Goal: Information Seeking & Learning: Learn about a topic

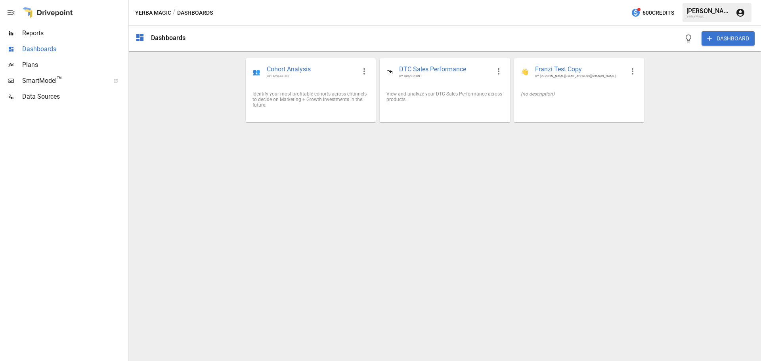
click at [42, 47] on span "Dashboards" at bounding box center [74, 49] width 105 height 10
click at [51, 35] on span "Reports" at bounding box center [74, 34] width 105 height 10
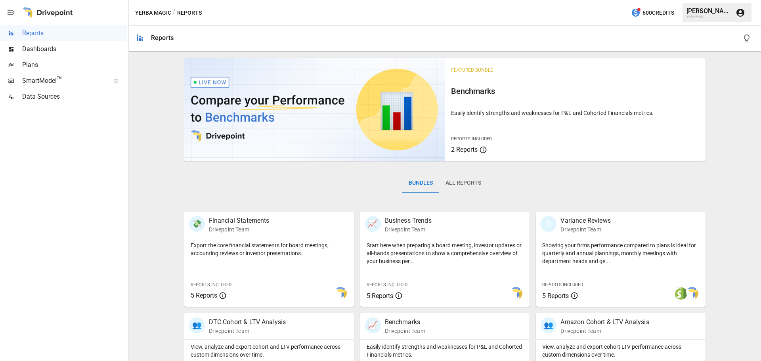
click at [466, 183] on button "All Reports" at bounding box center [463, 183] width 48 height 19
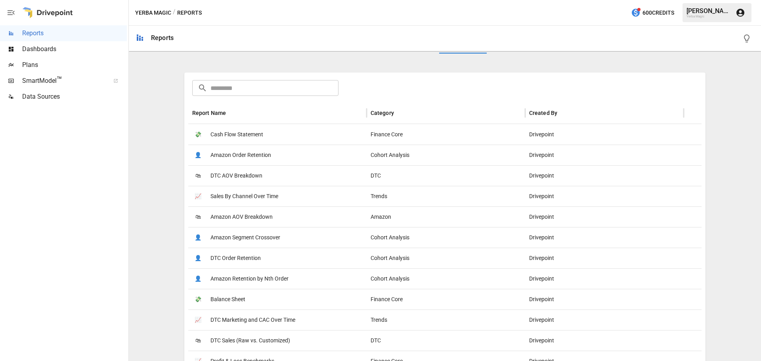
scroll to position [198, 0]
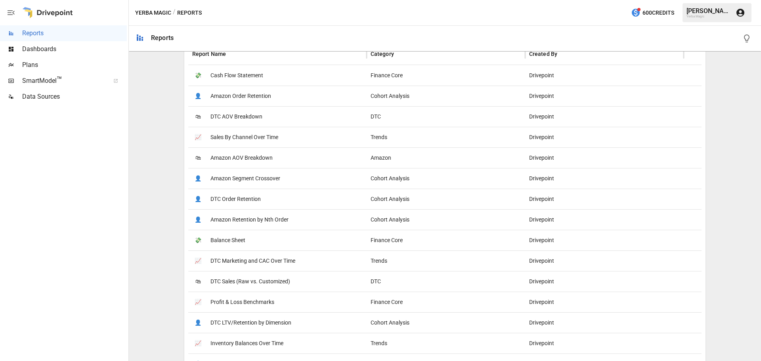
click at [268, 137] on span "Sales By Channel Over Time" at bounding box center [245, 137] width 68 height 20
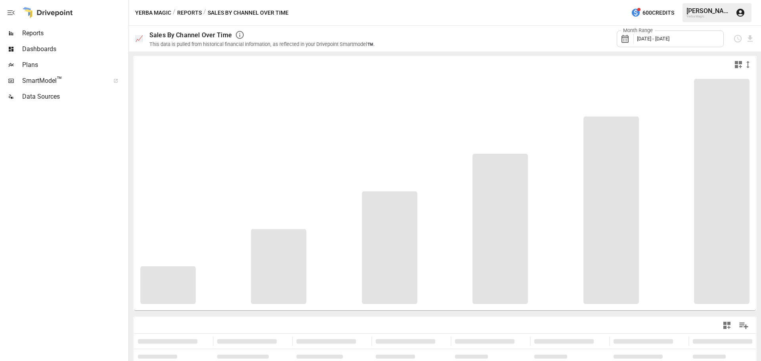
click at [640, 42] on div "Month Range [DATE] - [DATE]" at bounding box center [670, 39] width 107 height 17
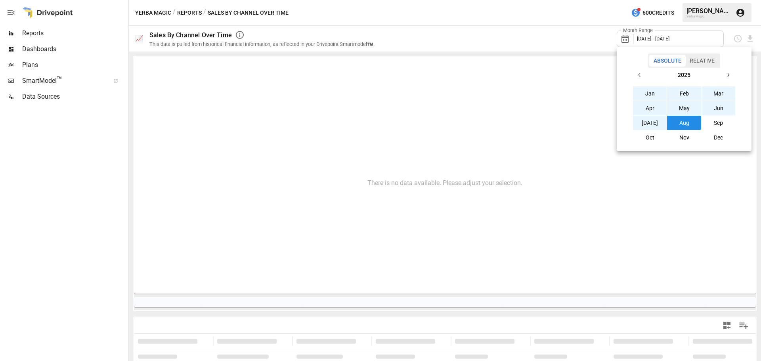
click at [396, 159] on div at bounding box center [380, 180] width 761 height 361
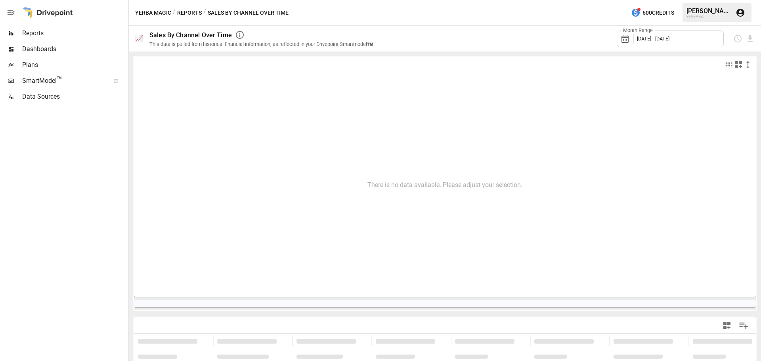
scroll to position [124, 0]
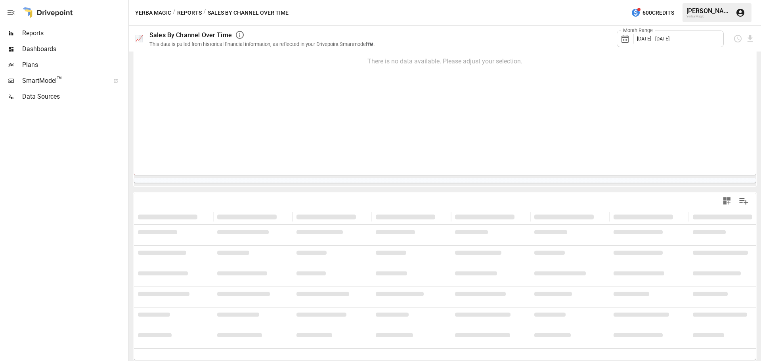
click at [61, 40] on div "Reports" at bounding box center [63, 33] width 127 height 16
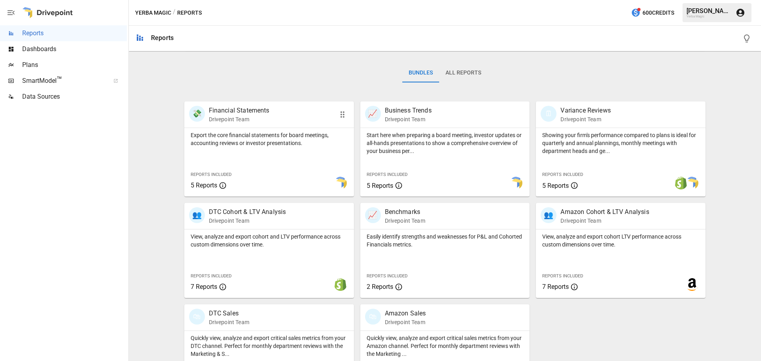
scroll to position [152, 0]
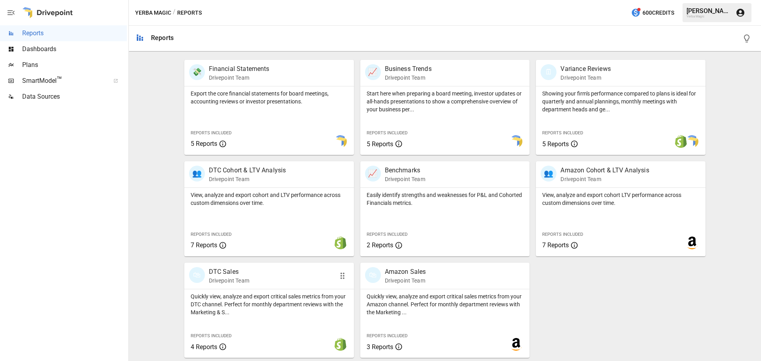
click at [226, 273] on p "DTC Sales" at bounding box center [229, 272] width 40 height 10
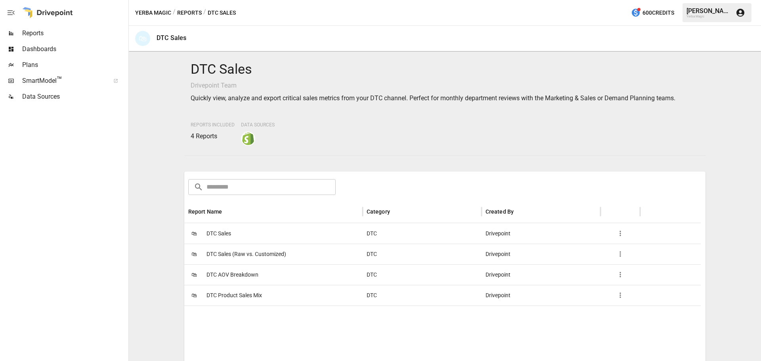
click at [228, 231] on span "DTC Sales" at bounding box center [219, 234] width 25 height 20
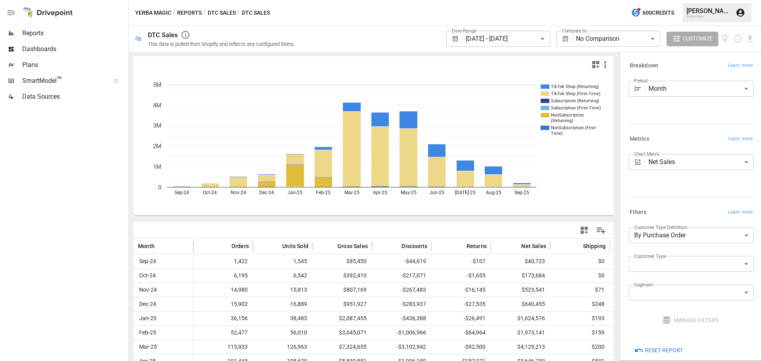
click at [698, 75] on div "Breakdown Learn more Period Month ***** ​" at bounding box center [690, 93] width 128 height 73
click at [686, 0] on body "**********" at bounding box center [380, 0] width 761 height 0
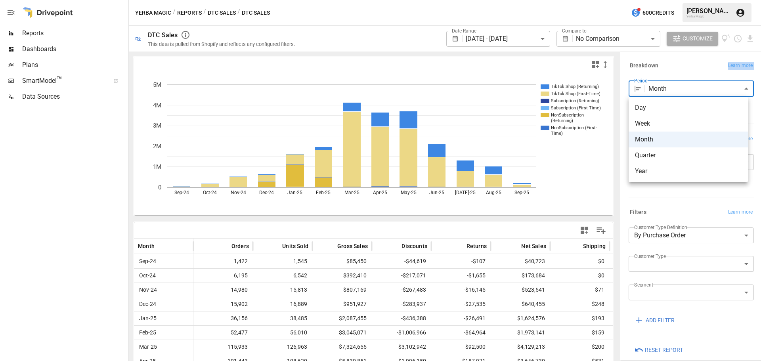
click at [664, 106] on span "Day" at bounding box center [688, 108] width 107 height 10
type input "***"
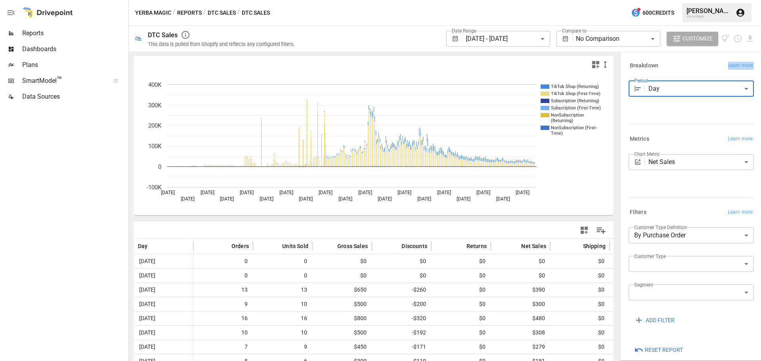
click at [520, 0] on body "**********" at bounding box center [380, 0] width 761 height 0
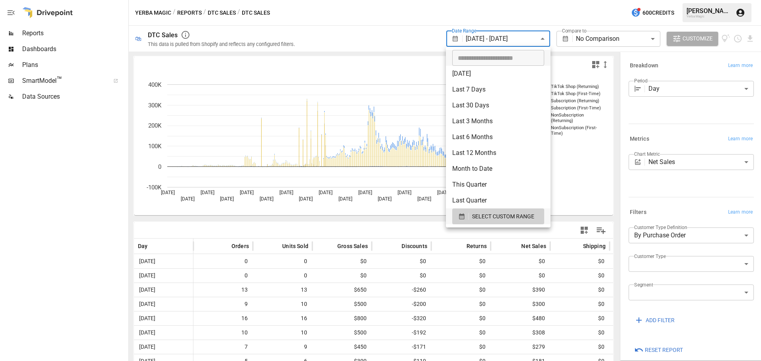
click at [519, 43] on div at bounding box center [380, 180] width 761 height 361
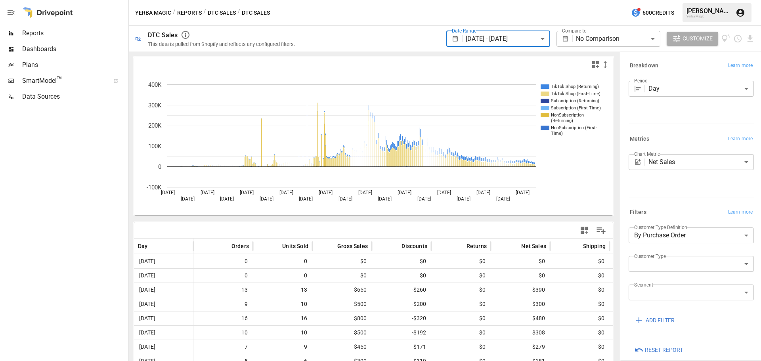
click at [499, 0] on body "**********" at bounding box center [380, 0] width 761 height 0
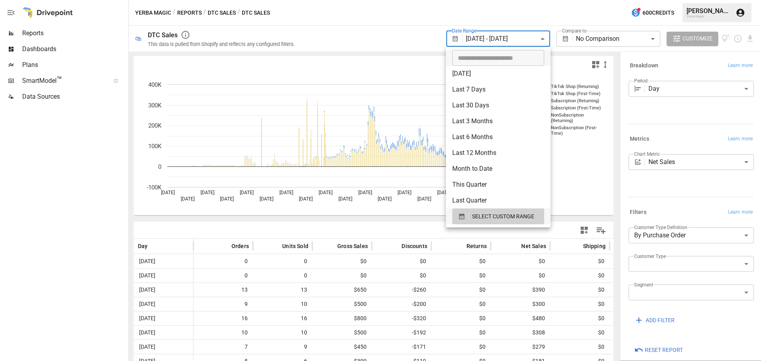
click at [476, 164] on li "Month to Date" at bounding box center [498, 169] width 105 height 16
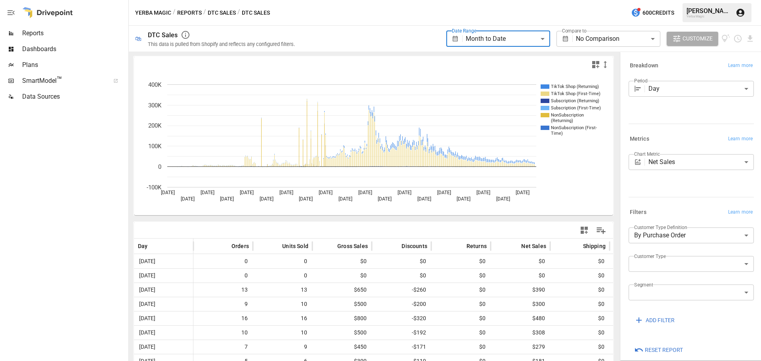
type input "**********"
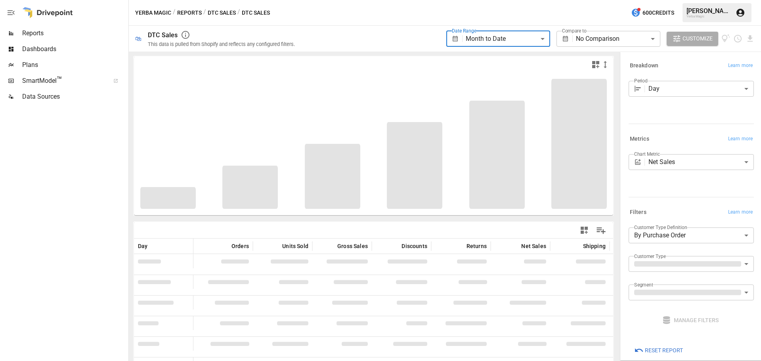
click at [595, 0] on body "**********" at bounding box center [380, 0] width 761 height 0
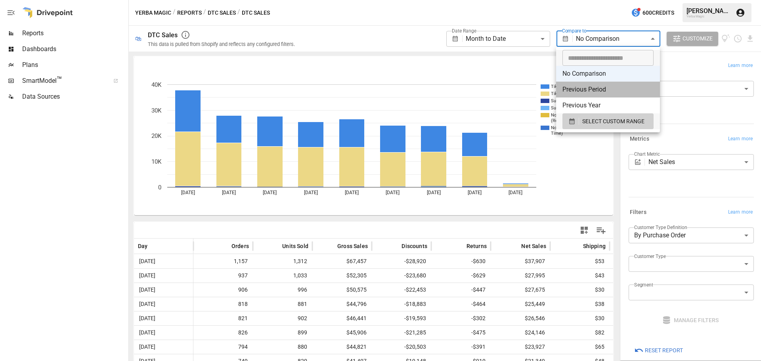
click at [586, 90] on li "Previous Period" at bounding box center [608, 90] width 104 height 16
type input "**********"
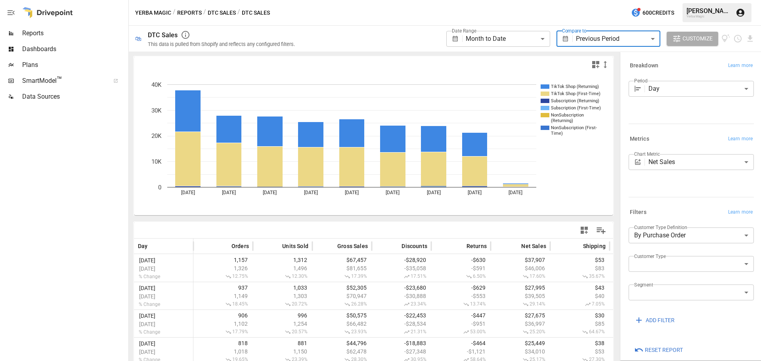
click at [190, 14] on button "Reports" at bounding box center [189, 13] width 25 height 10
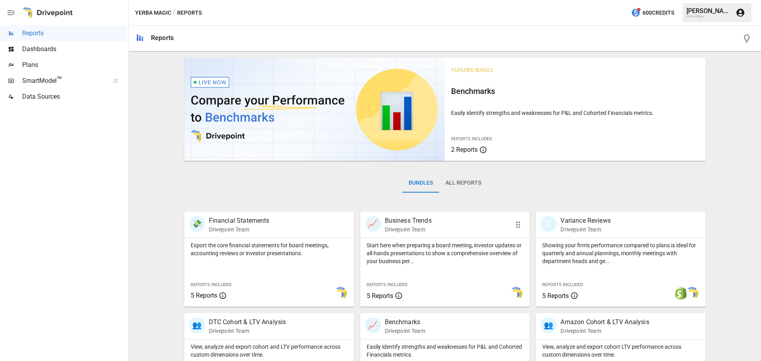
click at [429, 223] on p "Business Trends" at bounding box center [408, 221] width 47 height 10
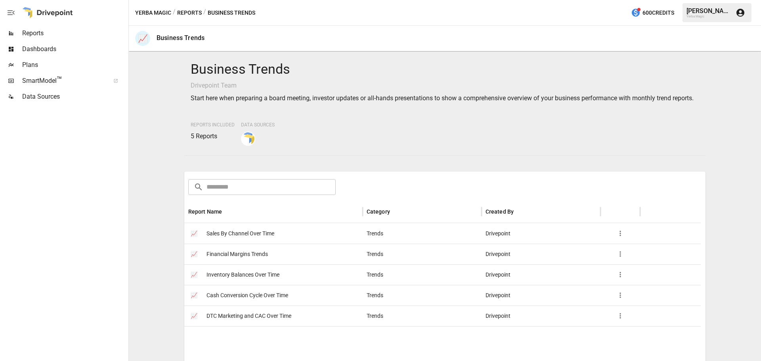
click at [260, 241] on span "Sales By Channel Over Time" at bounding box center [241, 234] width 68 height 20
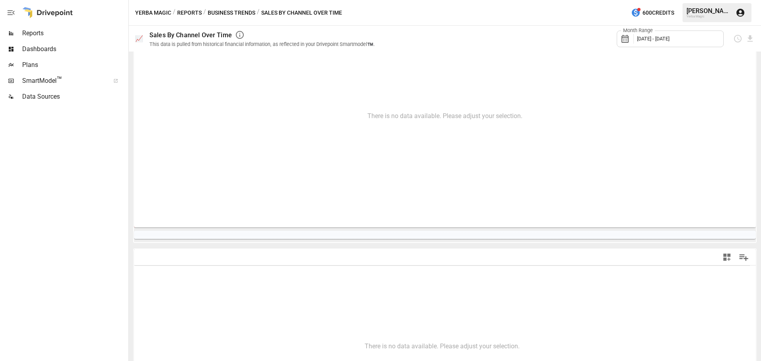
scroll to position [120, 0]
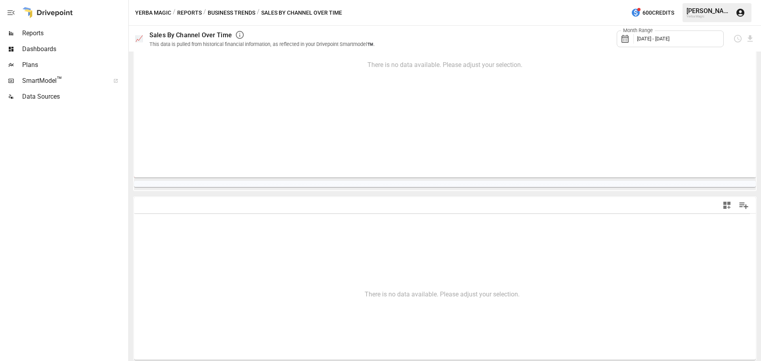
click at [37, 25] on div "Reports" at bounding box center [63, 33] width 127 height 16
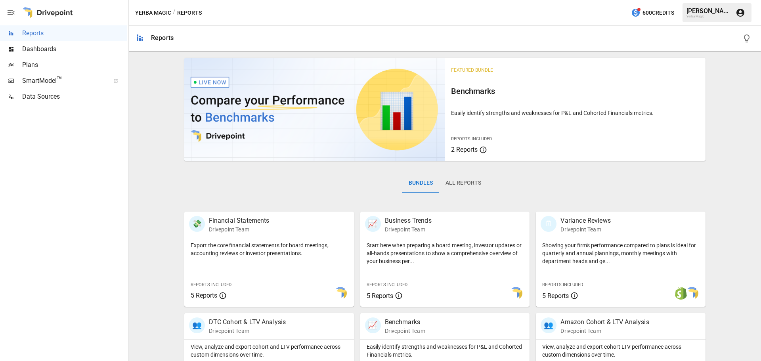
scroll to position [152, 0]
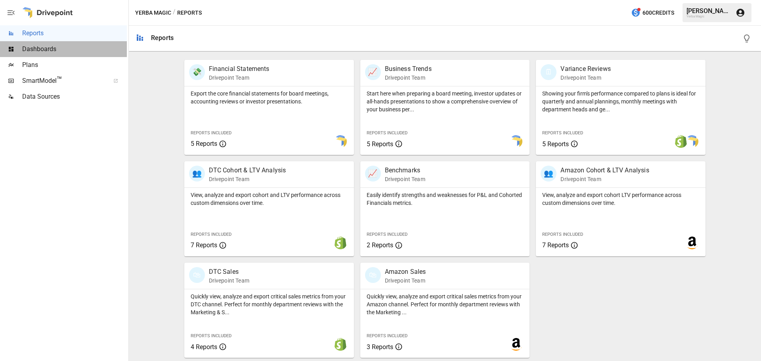
click at [61, 53] on span "Dashboards" at bounding box center [74, 49] width 105 height 10
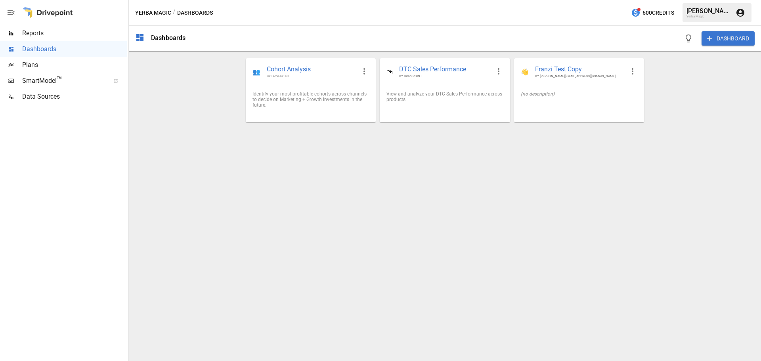
click at [68, 63] on span "Plans" at bounding box center [74, 65] width 105 height 10
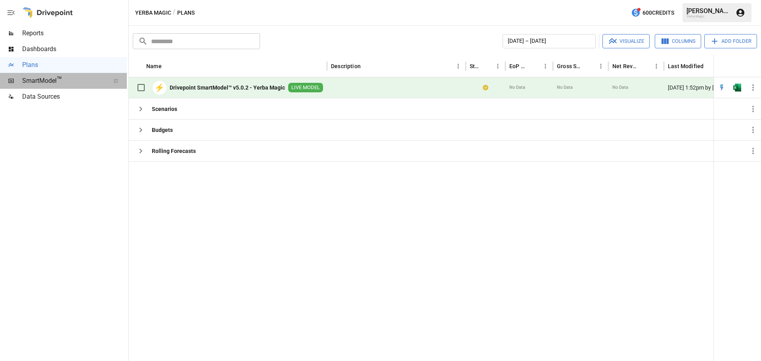
click at [69, 83] on span "SmartModel ™" at bounding box center [63, 81] width 82 height 10
click at [54, 34] on span "Reports" at bounding box center [74, 34] width 105 height 10
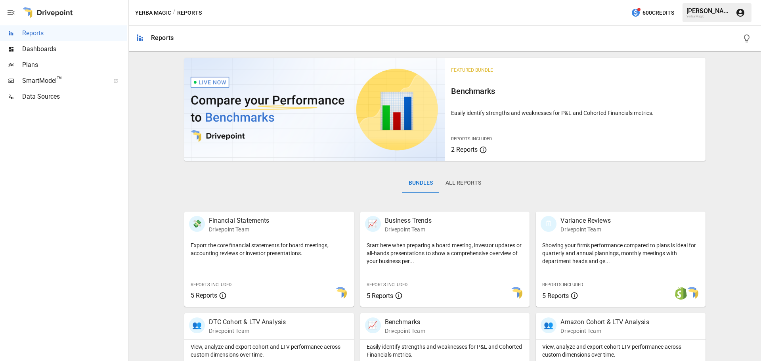
scroll to position [152, 0]
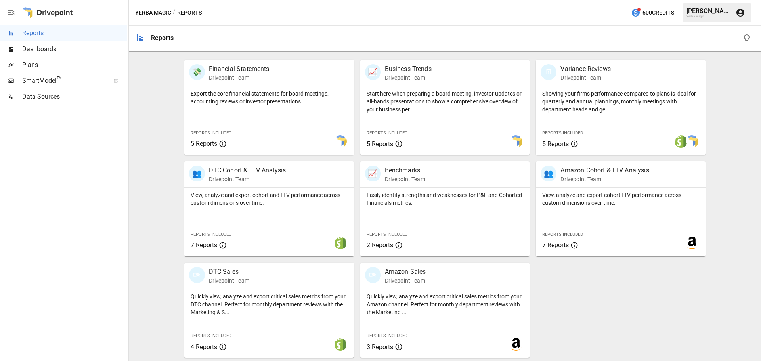
click at [54, 45] on span "Dashboards" at bounding box center [74, 49] width 105 height 10
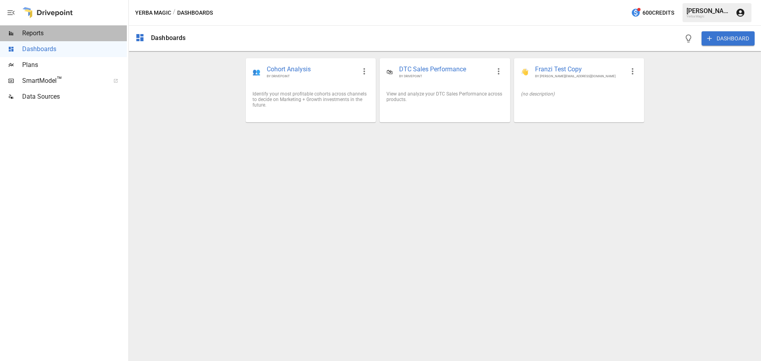
click at [48, 37] on span "Reports" at bounding box center [74, 34] width 105 height 10
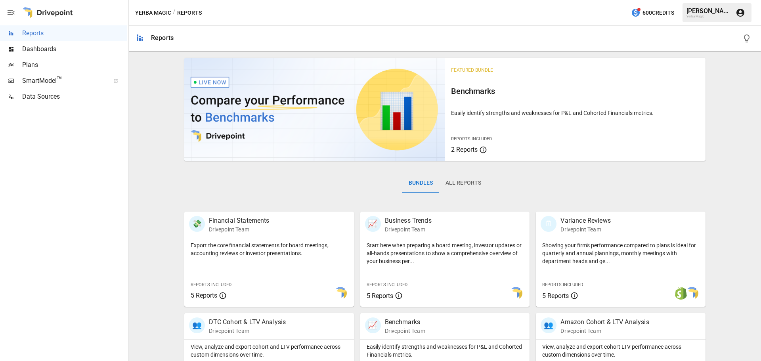
click at [50, 61] on span "Plans" at bounding box center [74, 65] width 105 height 10
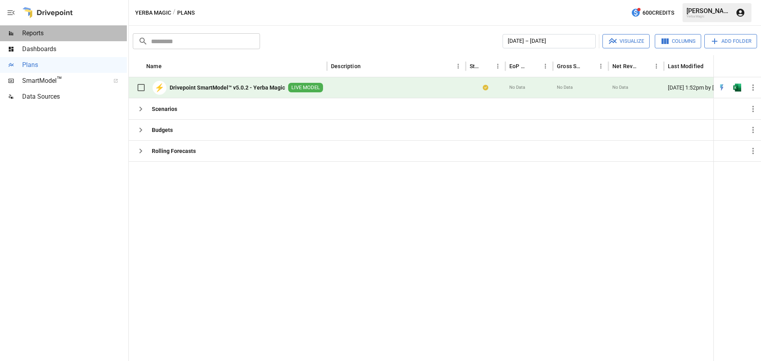
click at [27, 31] on span "Reports" at bounding box center [74, 34] width 105 height 10
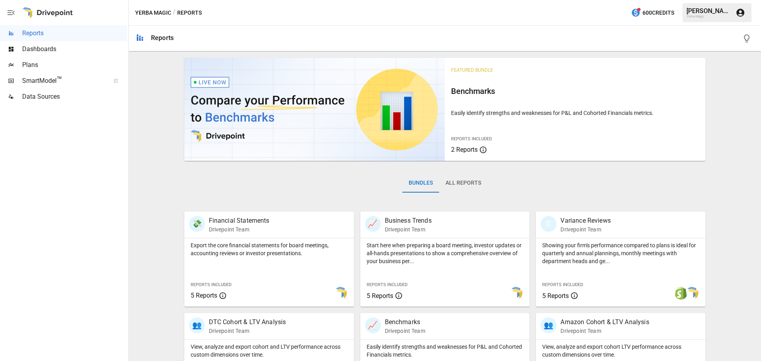
click at [455, 192] on button "All Reports" at bounding box center [463, 183] width 48 height 19
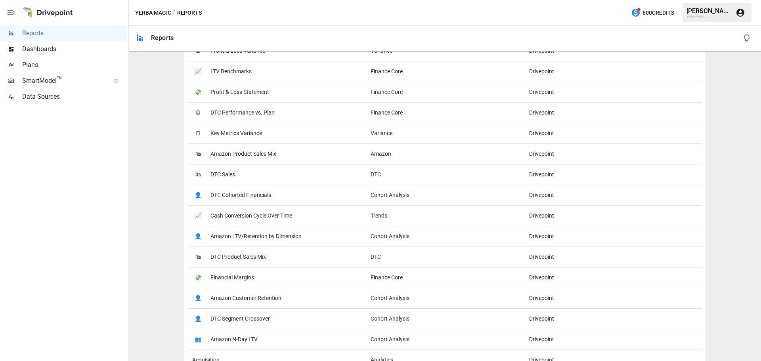
scroll to position [736, 0]
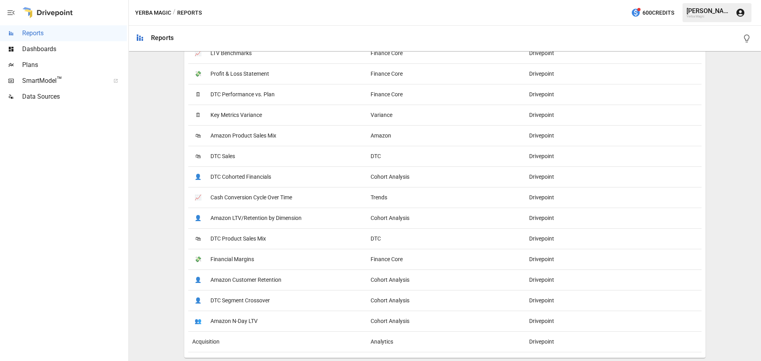
drag, startPoint x: 147, startPoint y: 183, endPoint x: 215, endPoint y: 117, distance: 94.8
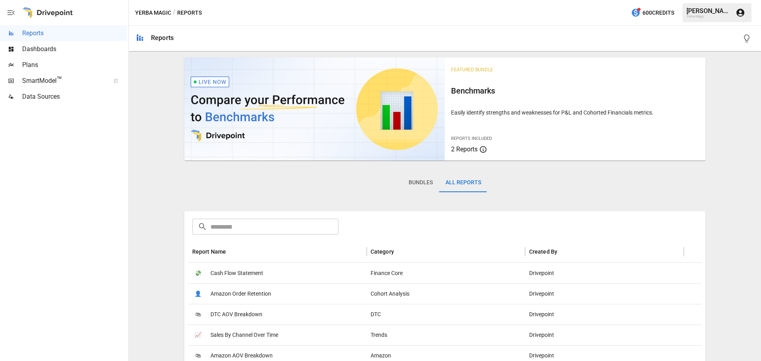
scroll to position [0, 0]
click at [375, 252] on div "Category" at bounding box center [382, 252] width 23 height 6
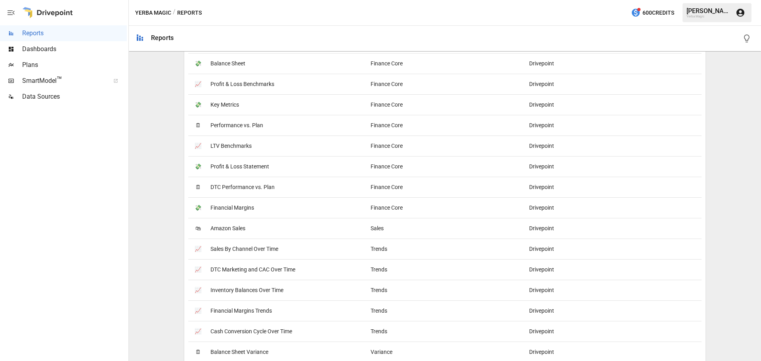
scroll to position [736, 0]
